Goal: Answer question/provide support

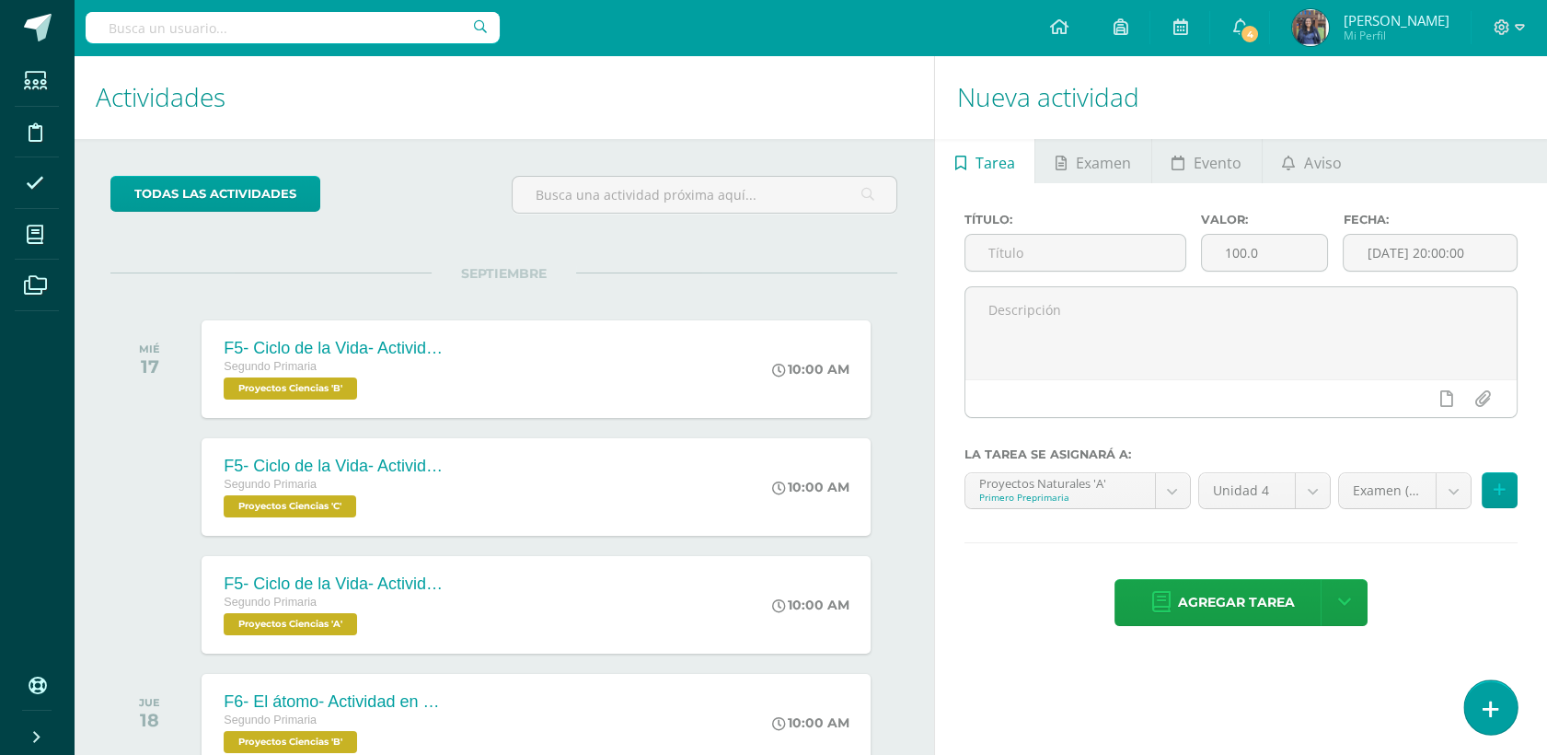
click at [1487, 699] on icon at bounding box center [1491, 709] width 17 height 21
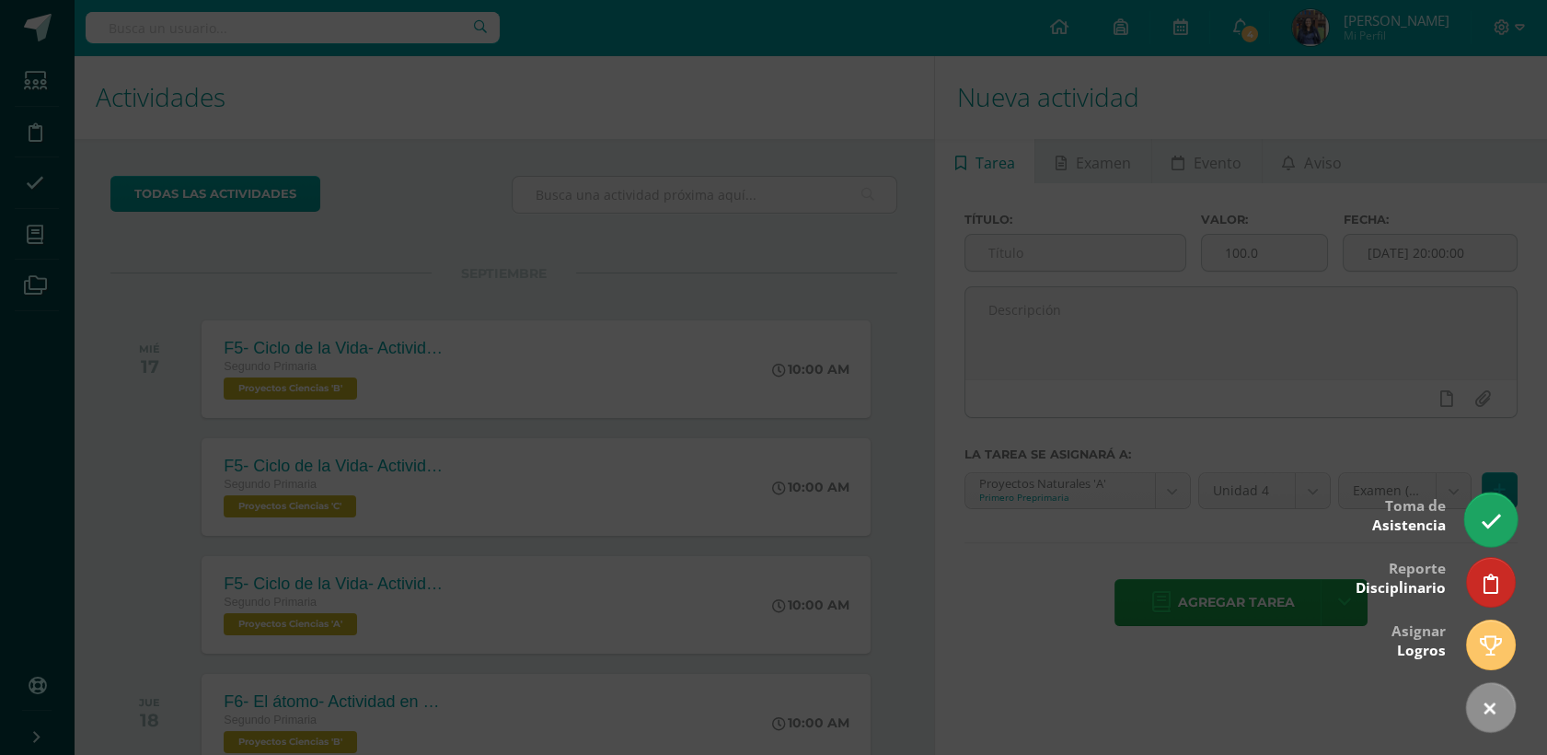
click at [1502, 516] on link at bounding box center [1490, 518] width 52 height 53
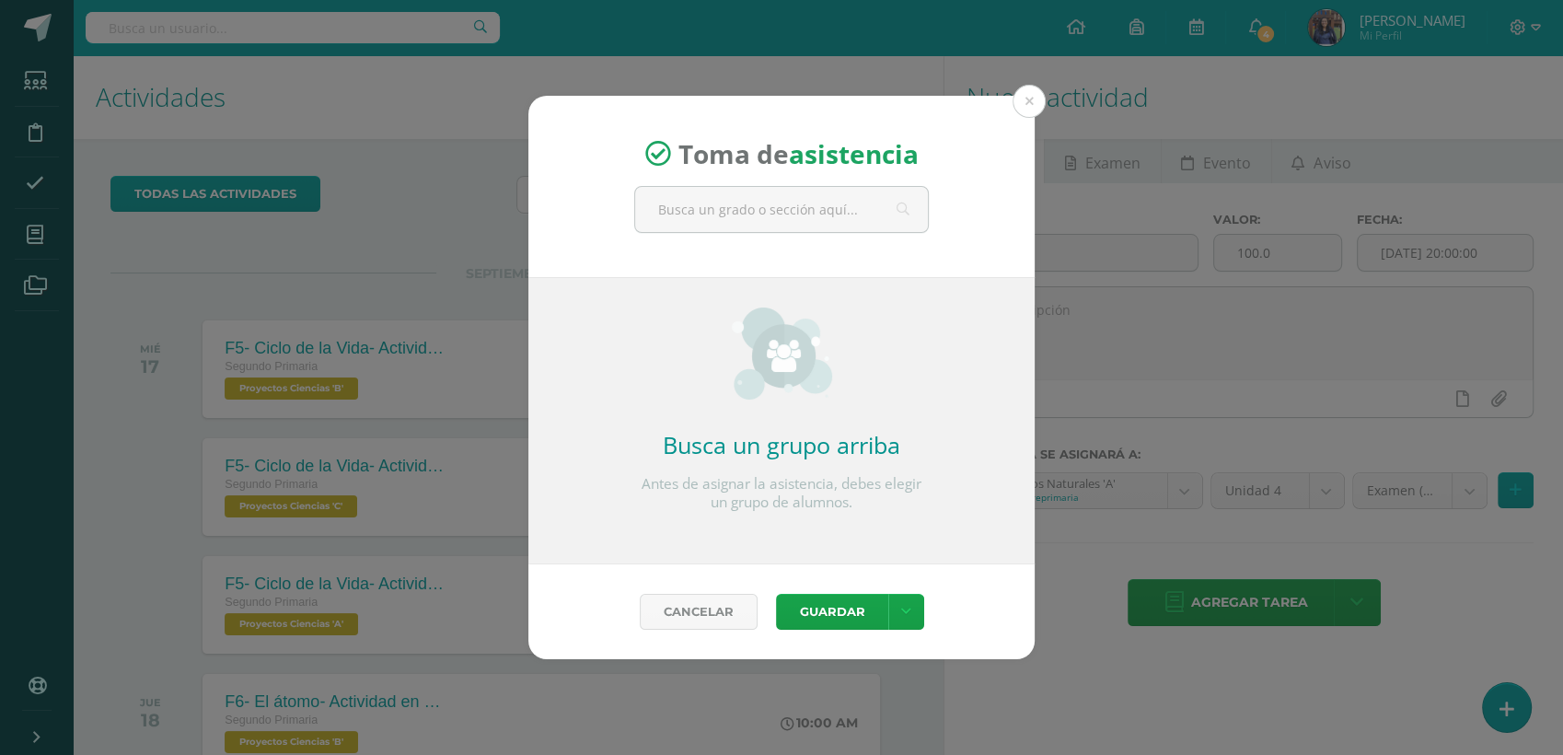
click at [858, 171] on strong "asistencia" at bounding box center [854, 153] width 130 height 35
click at [734, 228] on input "text" at bounding box center [781, 209] width 293 height 45
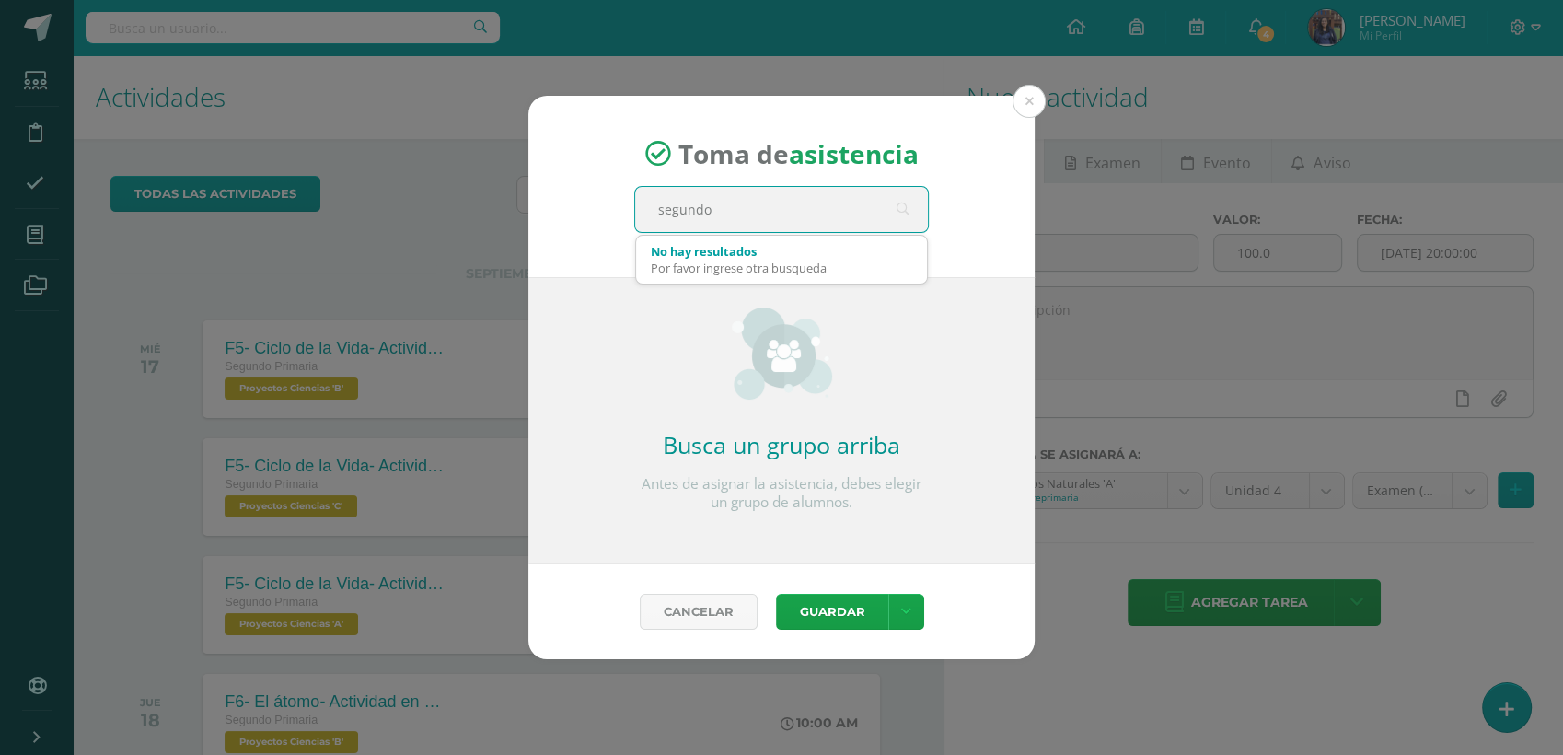
type input "segundo"
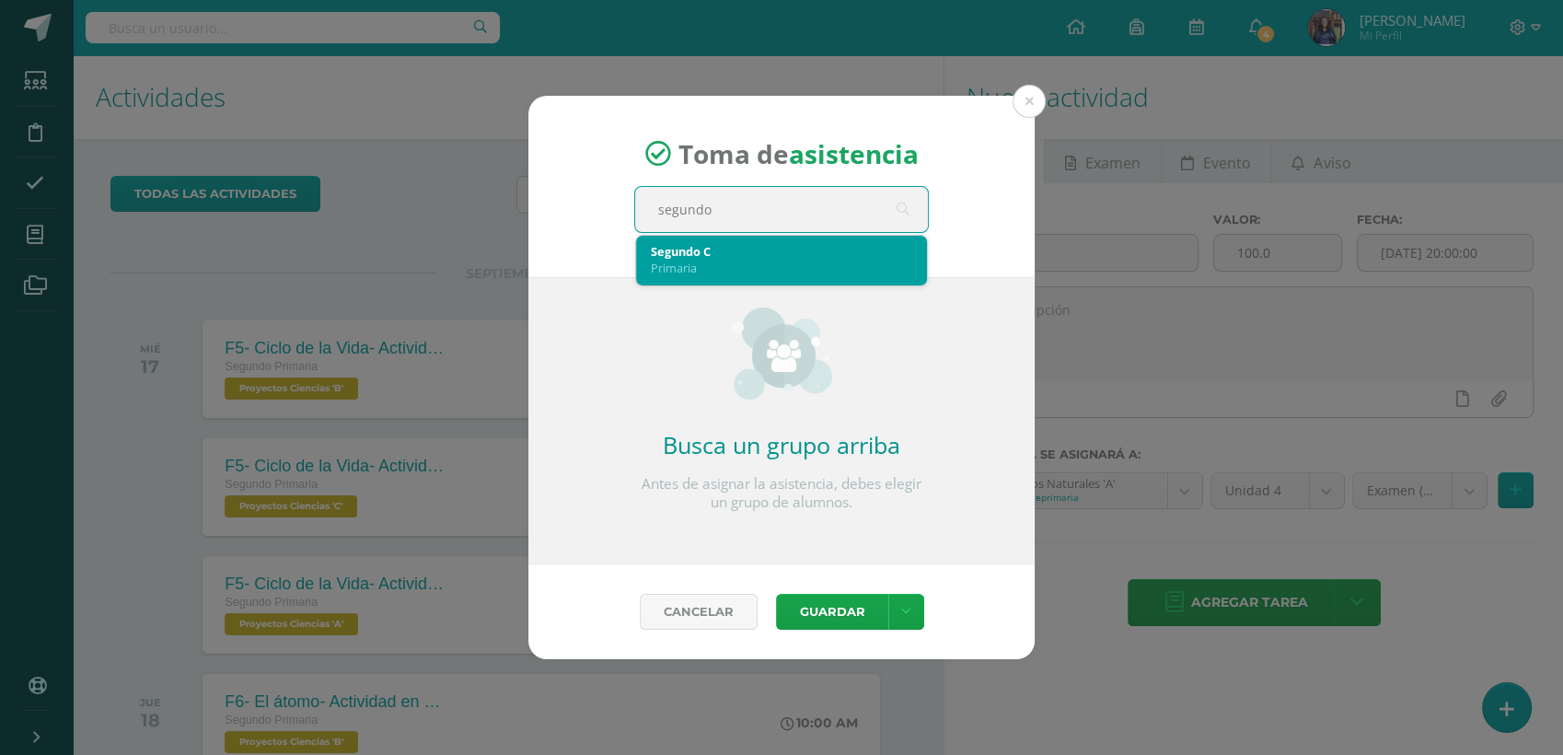
click at [740, 247] on div "Segundo C" at bounding box center [781, 251] width 261 height 17
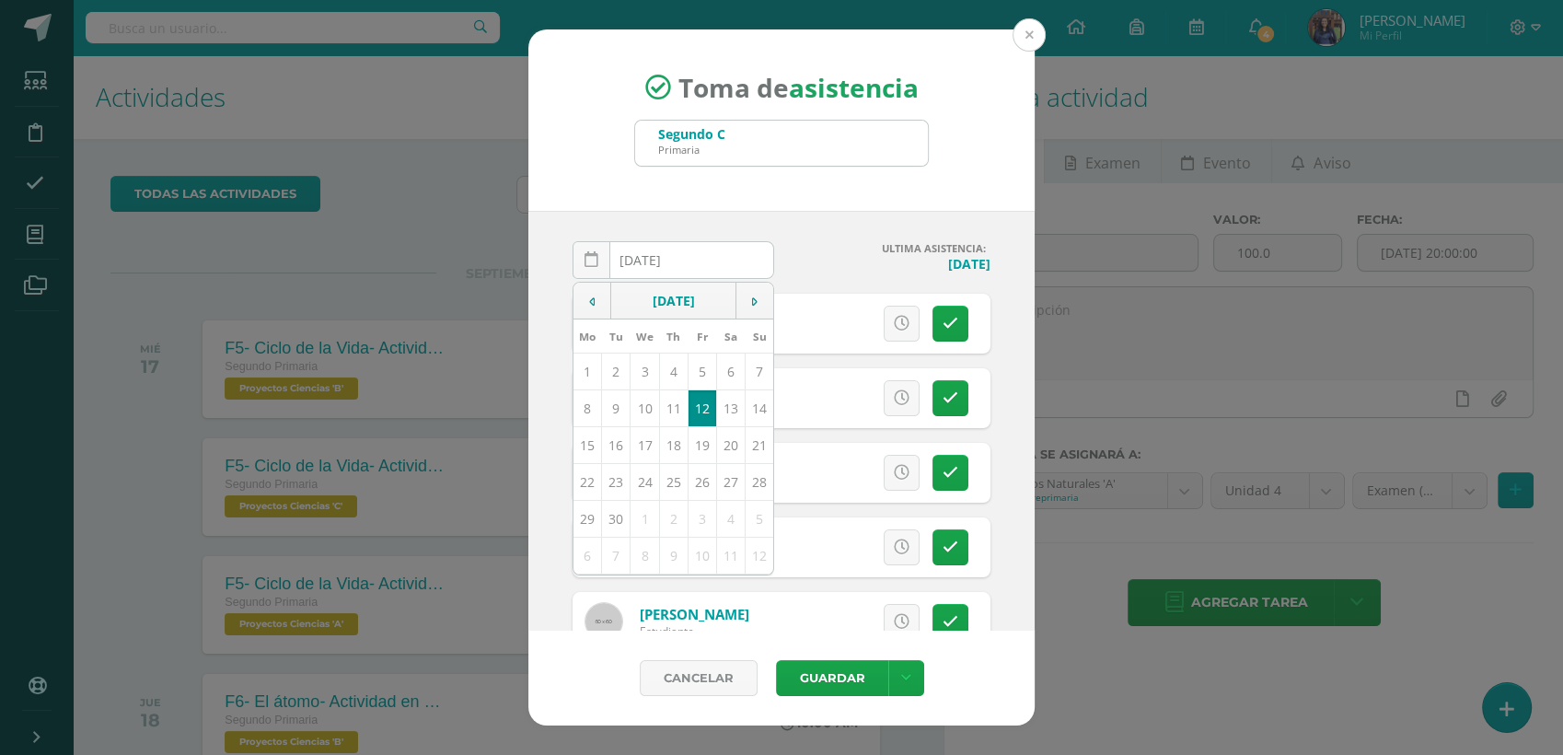
click at [1021, 28] on button at bounding box center [1028, 34] width 33 height 33
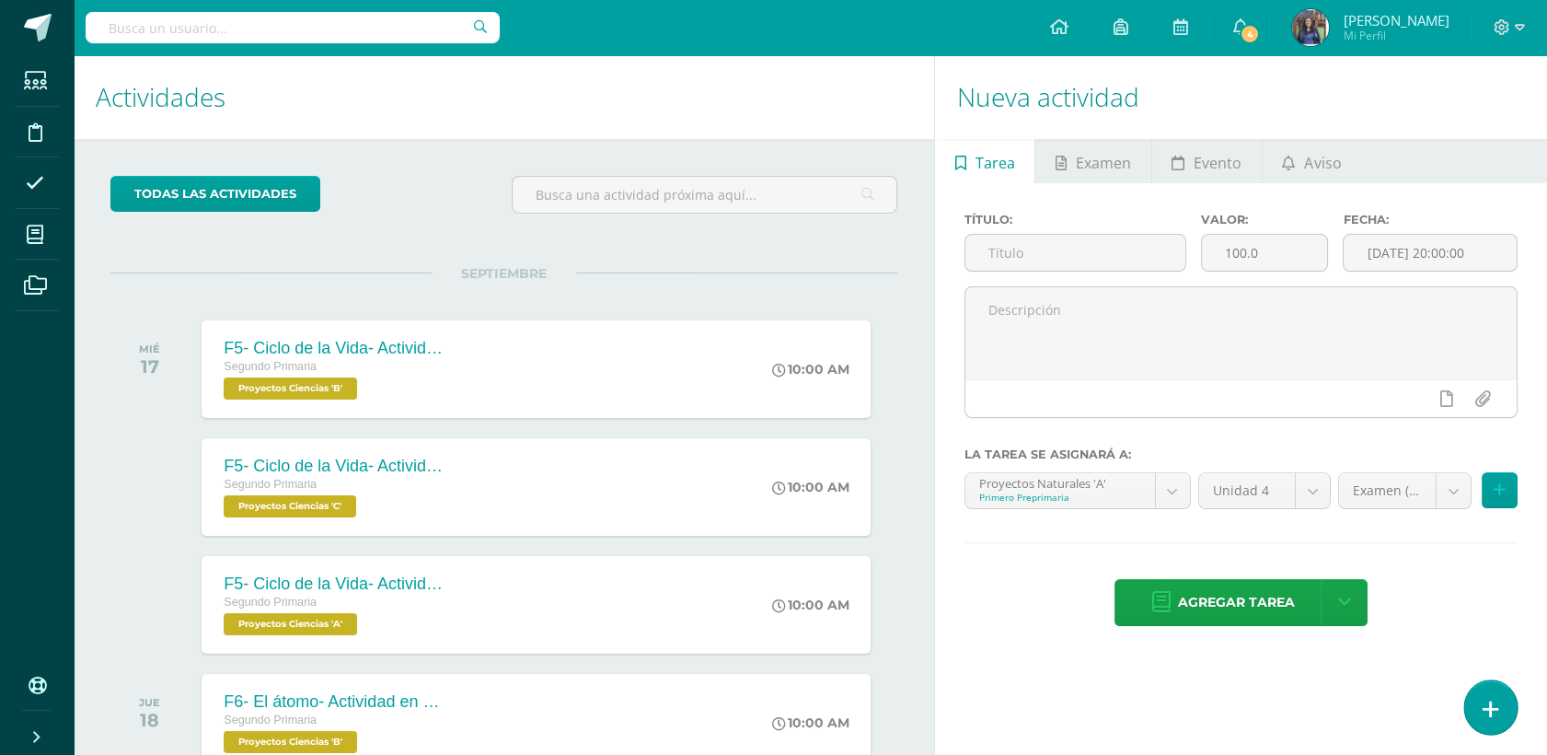
click at [1483, 709] on icon at bounding box center [1491, 709] width 17 height 21
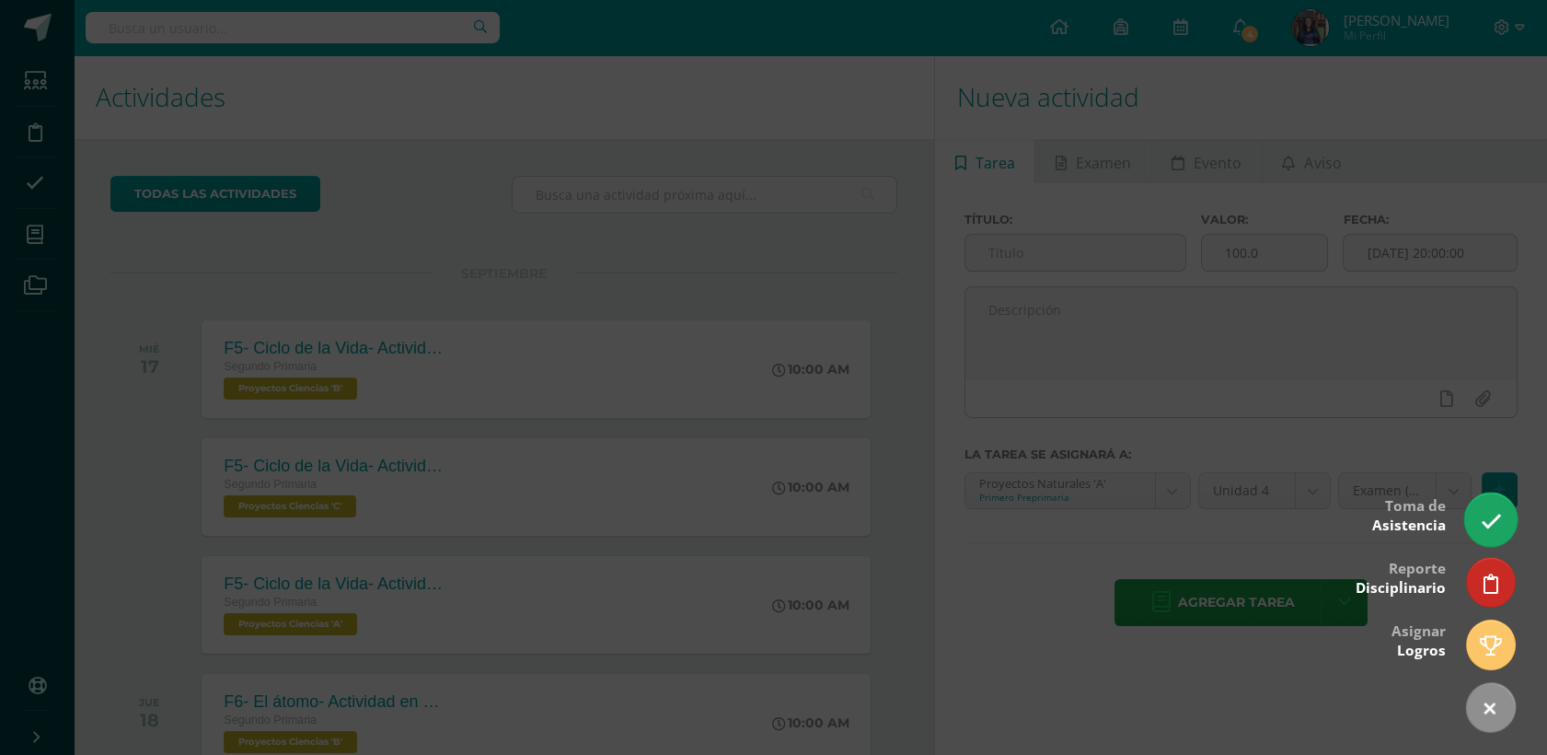
click at [1505, 519] on link at bounding box center [1490, 518] width 52 height 53
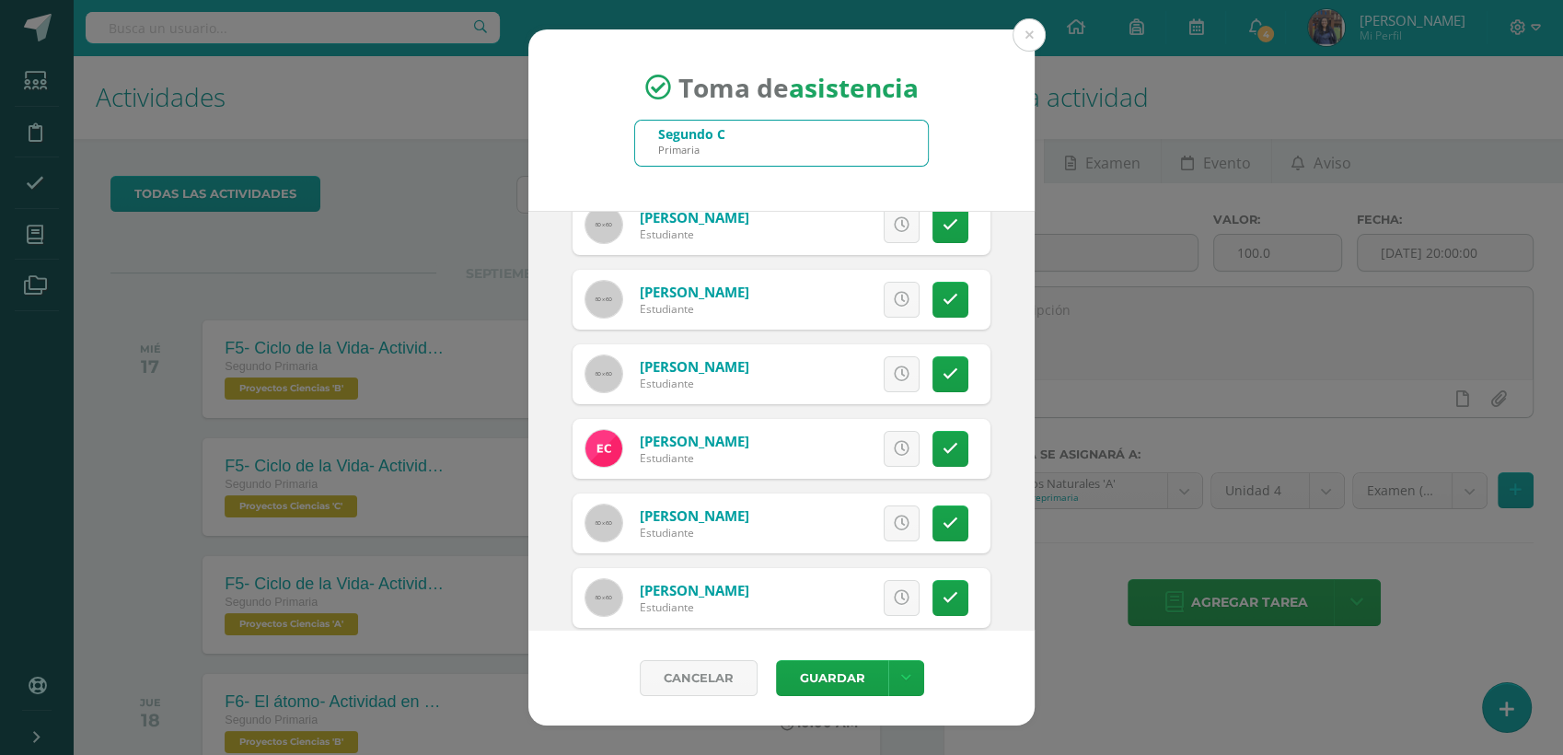
scroll to position [128, 0]
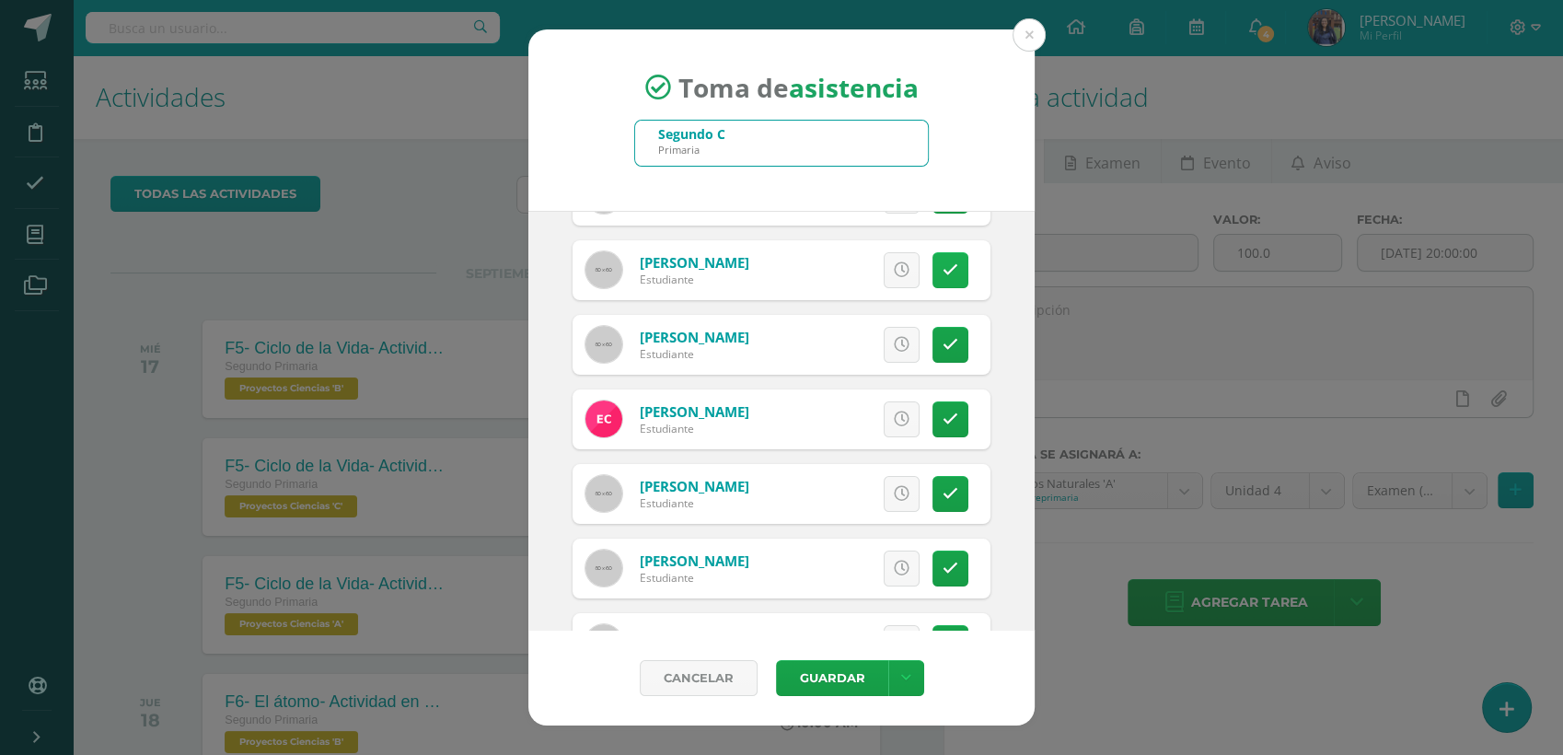
click at [945, 272] on link at bounding box center [950, 270] width 36 height 36
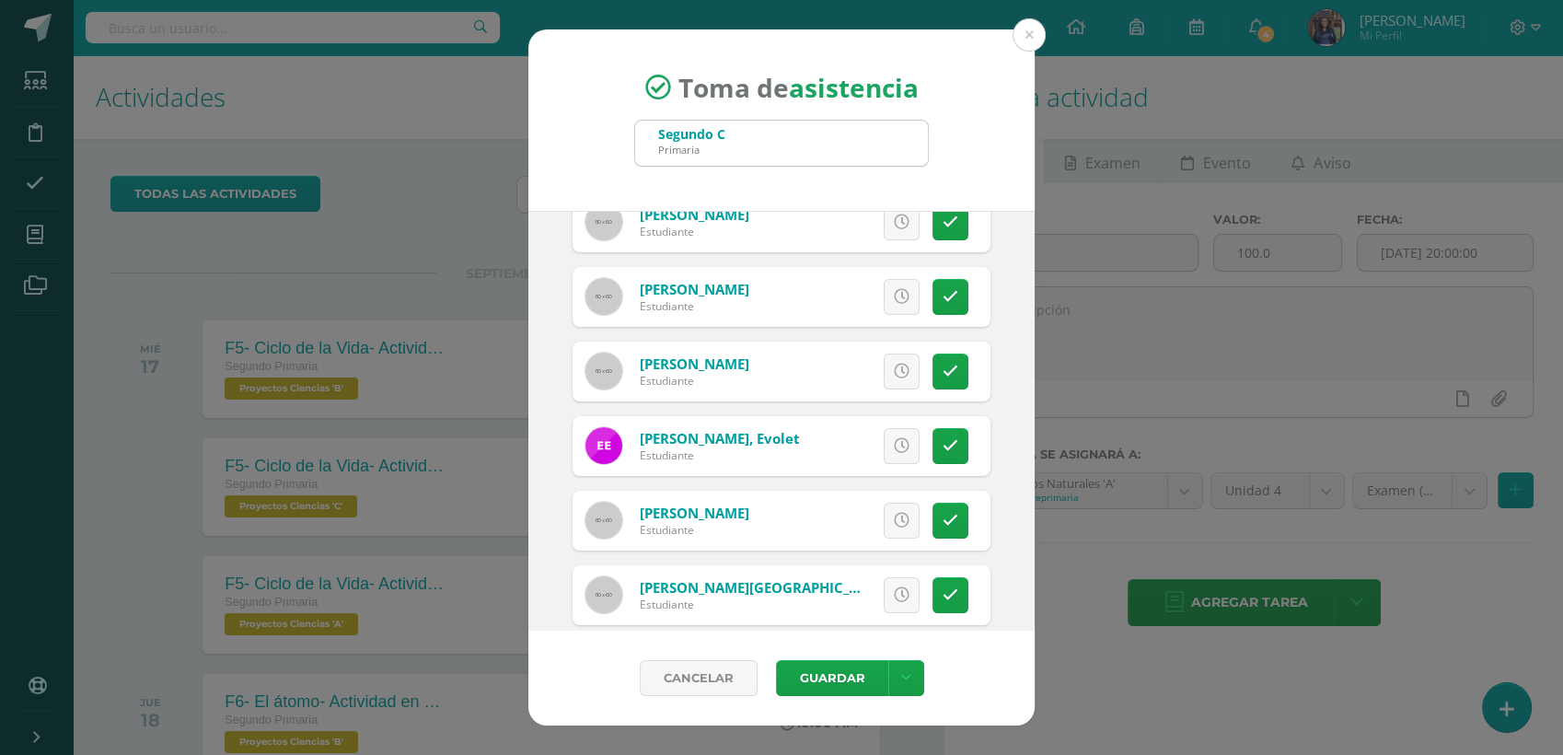
scroll to position [407, 0]
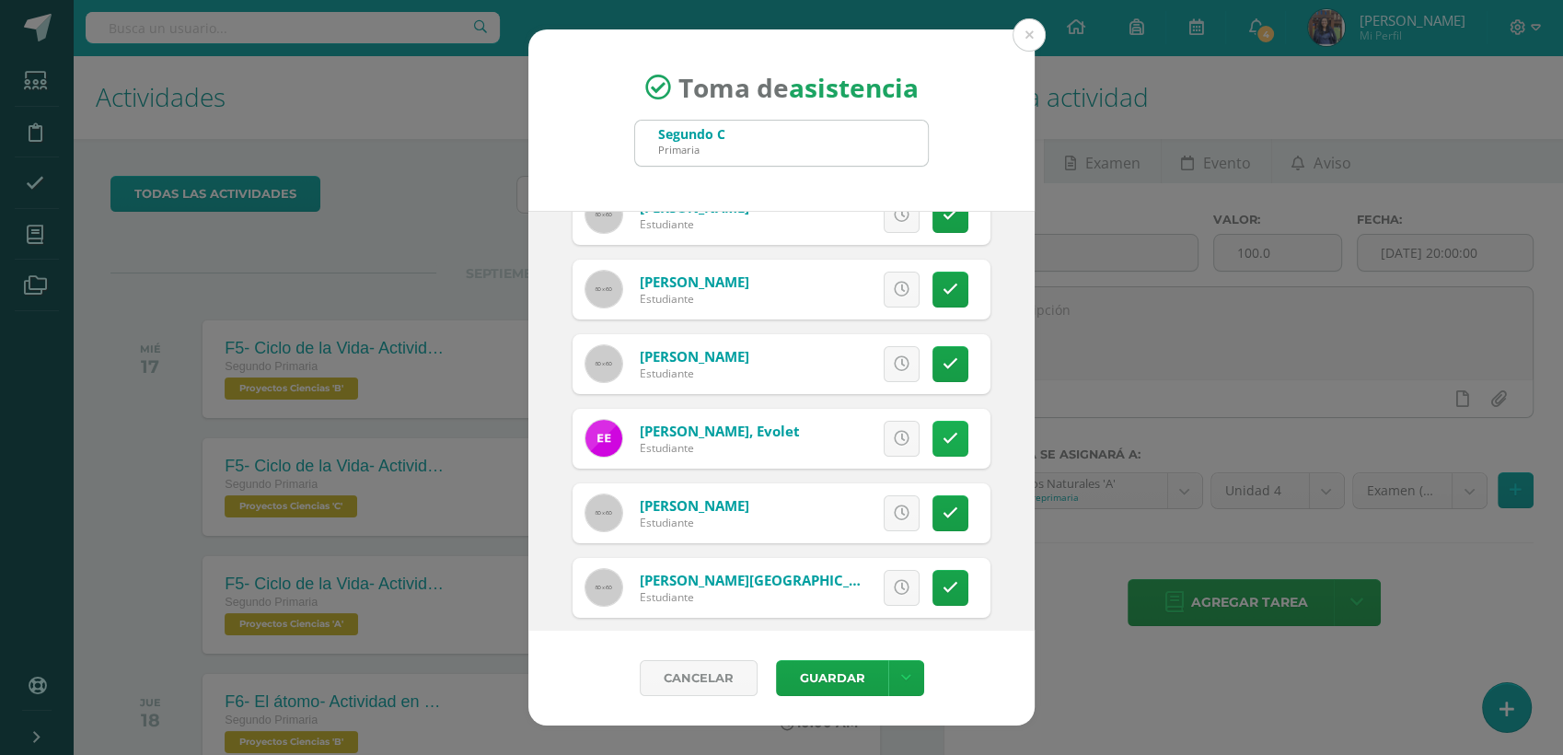
click at [939, 424] on link at bounding box center [950, 439] width 36 height 36
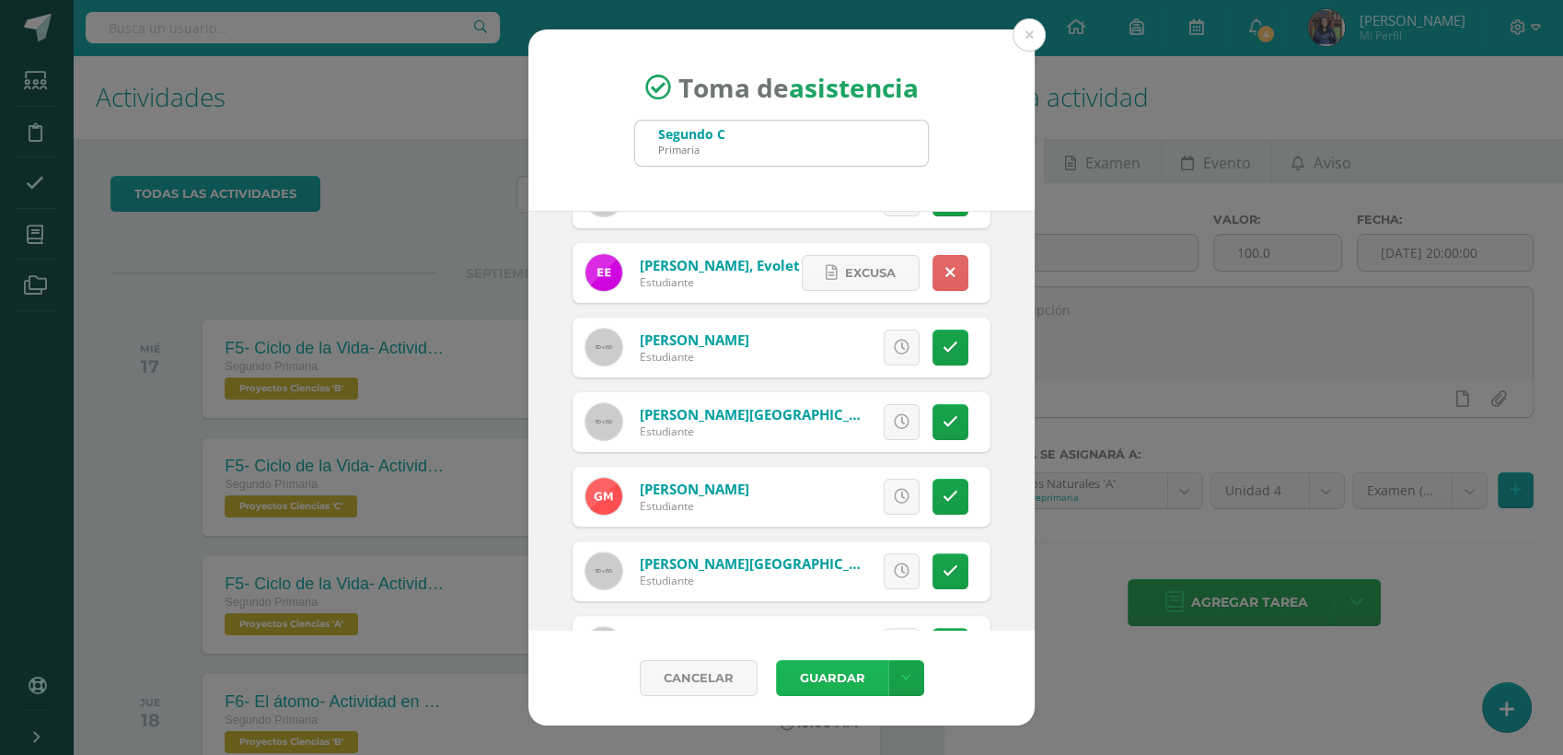
click at [847, 681] on button "Guardar" at bounding box center [832, 678] width 112 height 36
